Goal: Find contact information: Find contact information

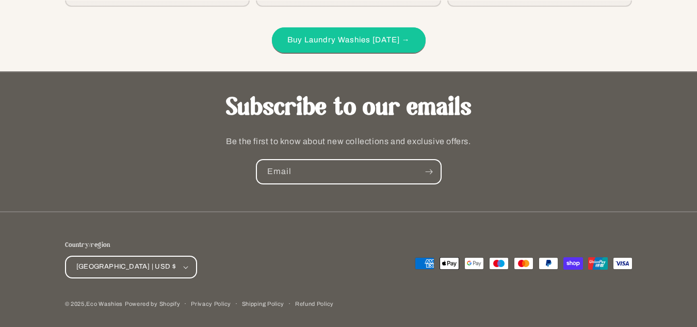
scroll to position [2746, 0]
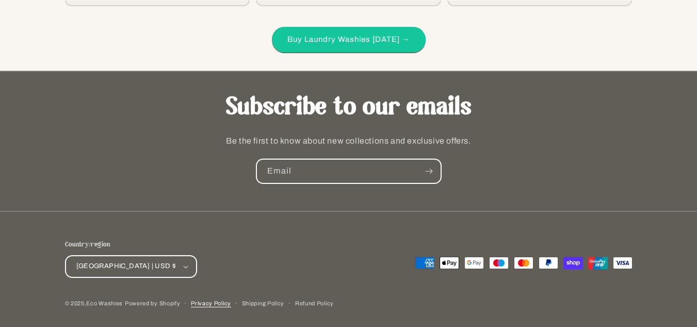
click at [218, 302] on link "Privacy Policy" at bounding box center [211, 303] width 40 height 10
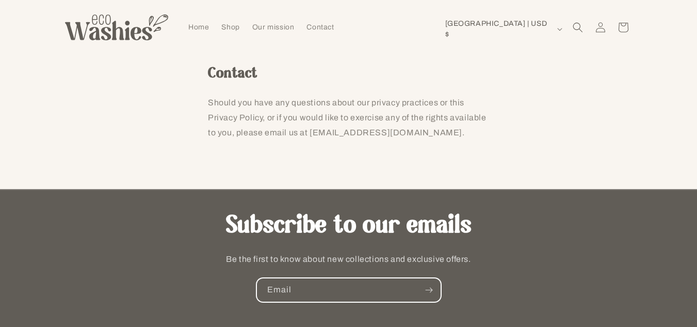
scroll to position [4863, 0]
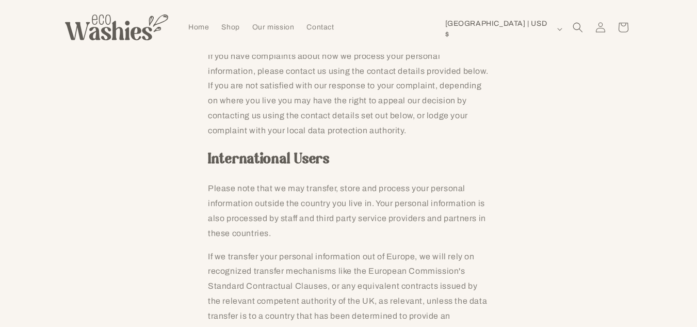
drag, startPoint x: 306, startPoint y: 297, endPoint x: 334, endPoint y: 296, distance: 28.9
drag, startPoint x: 328, startPoint y: 299, endPoint x: 401, endPoint y: 295, distance: 72.9
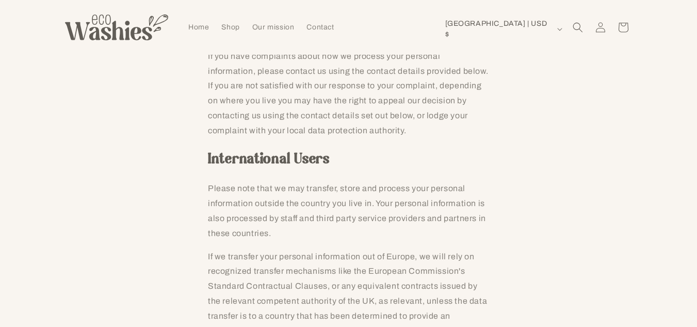
copy p "@[DOMAIN_NAME]"
